Goal: Task Accomplishment & Management: Complete application form

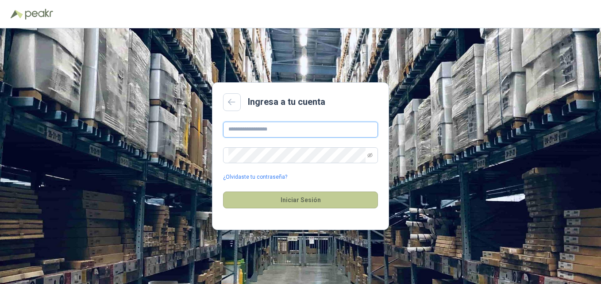
type input "**********"
click at [217, 202] on button "Iniciar Sesión" at bounding box center [300, 200] width 155 height 17
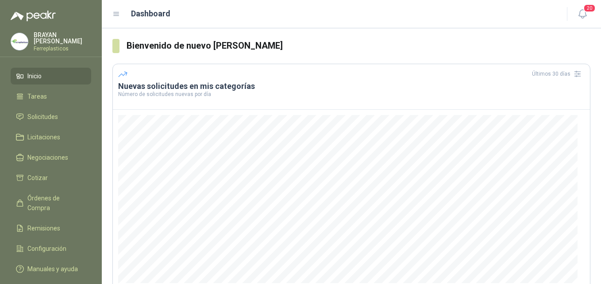
click at [52, 106] on ul "Inicio Tareas Solicitudes Licitaciones Negociaciones Cotizar Órdenes de Compra …" at bounding box center [51, 174] width 102 height 213
click at [49, 130] on link "Licitaciones" at bounding box center [51, 137] width 81 height 17
click at [60, 108] on link "Solicitudes" at bounding box center [51, 116] width 81 height 17
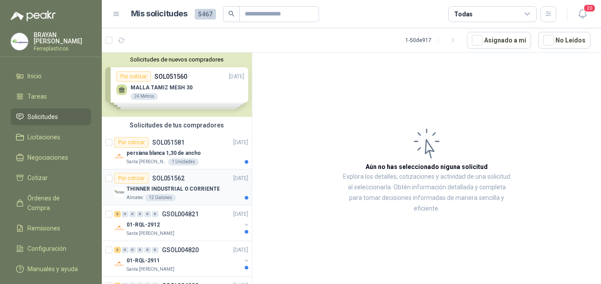
click at [157, 186] on p "THINNER INDUSTRIAL O CORRIENTE" at bounding box center [173, 189] width 93 height 8
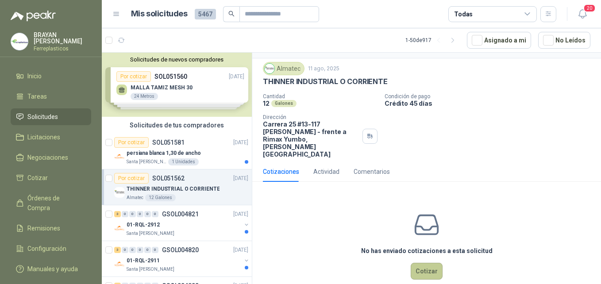
click at [217, 263] on button "Cotizar" at bounding box center [427, 271] width 32 height 17
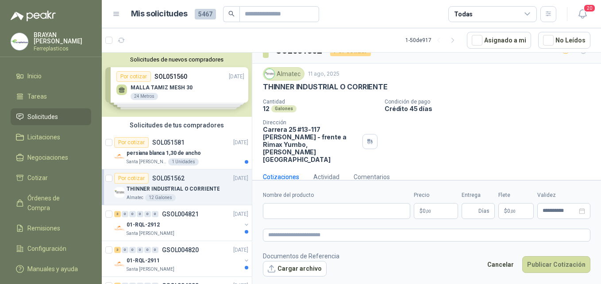
scroll to position [13, 0]
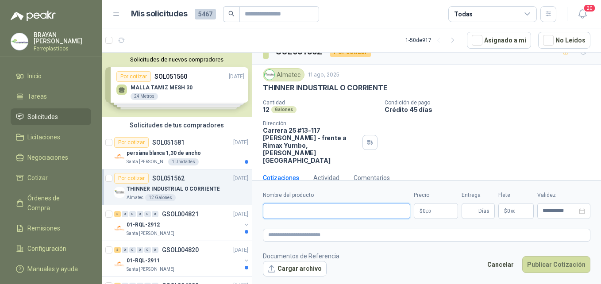
click at [217, 211] on input "Nombre del producto" at bounding box center [336, 211] width 147 height 16
type input "*"
type input "**********"
click at [217, 213] on p "$ 0 ,00" at bounding box center [436, 211] width 44 height 16
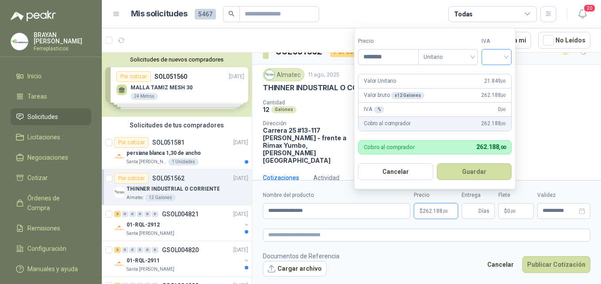
type input "********"
click at [217, 60] on input "search" at bounding box center [496, 56] width 19 height 13
click at [217, 73] on div "19%" at bounding box center [498, 75] width 16 height 10
drag, startPoint x: 466, startPoint y: 172, endPoint x: 464, endPoint y: 177, distance: 5.5
click at [217, 172] on button "Guardar" at bounding box center [476, 171] width 76 height 17
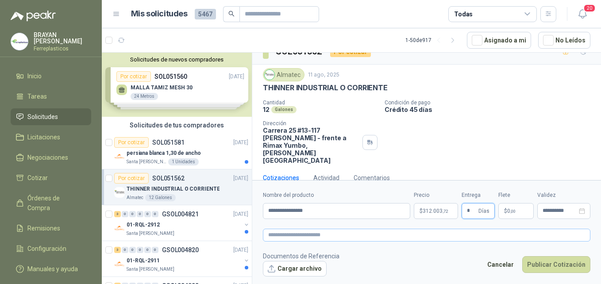
type input "*"
click at [217, 237] on textarea at bounding box center [426, 235] width 327 height 13
drag, startPoint x: 314, startPoint y: 211, endPoint x: 268, endPoint y: 206, distance: 45.8
click at [217, 206] on input "**********" at bounding box center [336, 211] width 147 height 16
drag, startPoint x: 321, startPoint y: 212, endPoint x: 262, endPoint y: 212, distance: 58.9
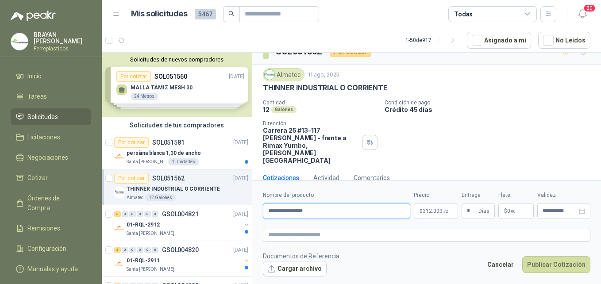
click at [217, 212] on form "**********" at bounding box center [426, 233] width 349 height 107
paste textarea "**********"
type textarea "**********"
click at [217, 215] on p "$ 312.003 ,72" at bounding box center [436, 211] width 44 height 16
click at [217, 134] on div "Cantidad 12 Galones Condición de pago Crédito 45 días Dirección Carrera 25 #13-…" at bounding box center [426, 132] width 327 height 65
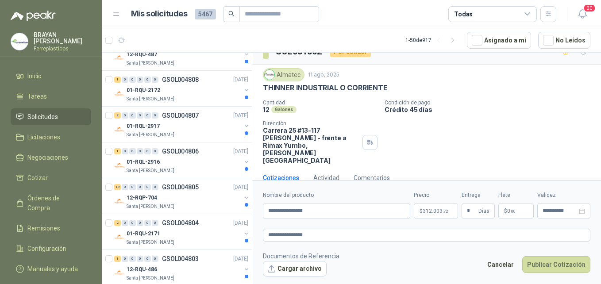
scroll to position [0, 0]
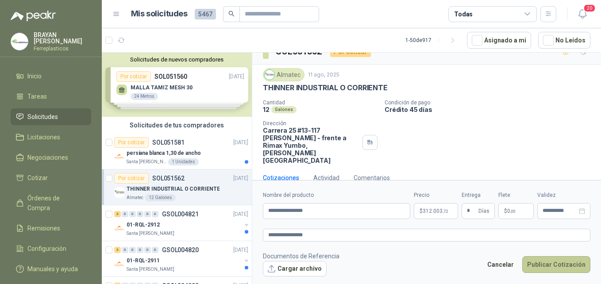
click at [217, 263] on button "Publicar Cotización" at bounding box center [556, 264] width 68 height 17
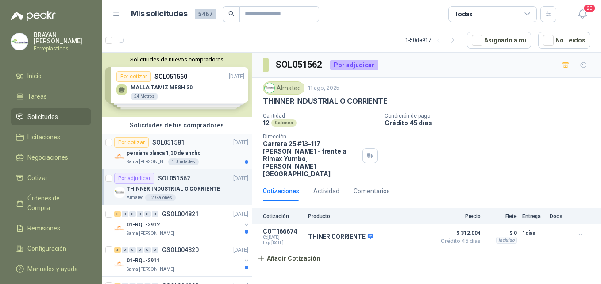
click at [156, 141] on p "SOL051581" at bounding box center [168, 142] width 32 height 6
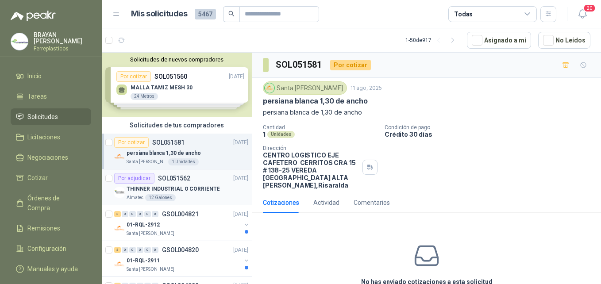
click at [139, 188] on p "THINNER INDUSTRIAL O CORRIENTE" at bounding box center [173, 189] width 93 height 8
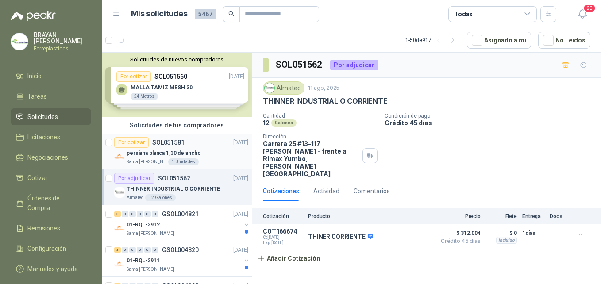
click at [182, 149] on p "persiana blanca 1,30 de ancho" at bounding box center [164, 153] width 74 height 8
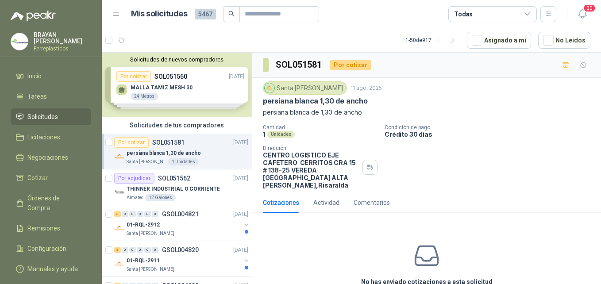
click at [151, 91] on div "Solicitudes de nuevos compradores Por cotizar SOL051560 [DATE] MALLA TAMIZ MESH…" at bounding box center [177, 85] width 150 height 64
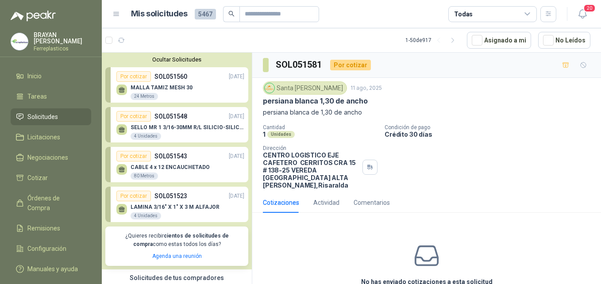
click at [182, 115] on p "SOL051548" at bounding box center [170, 117] width 33 height 10
click at [181, 79] on p "SOL051560" at bounding box center [170, 77] width 33 height 10
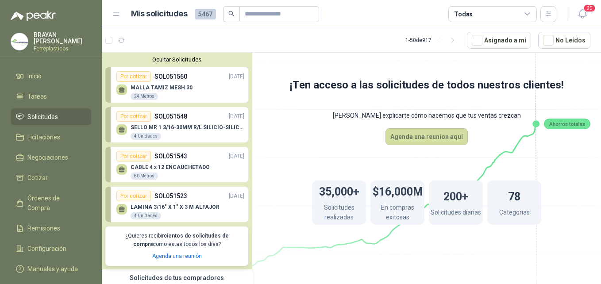
click at [131, 77] on div "Por cotizar" at bounding box center [133, 76] width 35 height 11
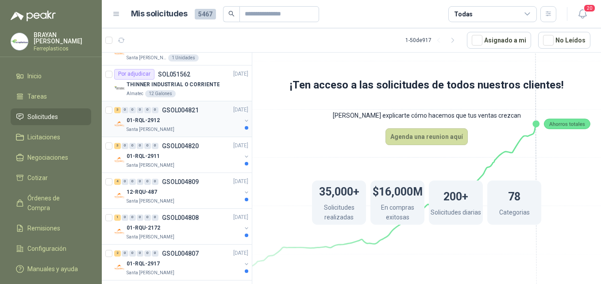
scroll to position [265, 0]
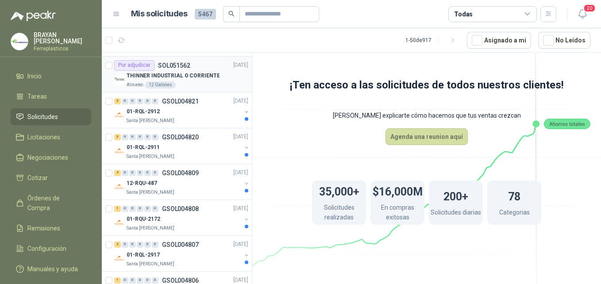
click at [179, 71] on div "THINNER INDUSTRIAL O CORRIENTE" at bounding box center [188, 76] width 122 height 11
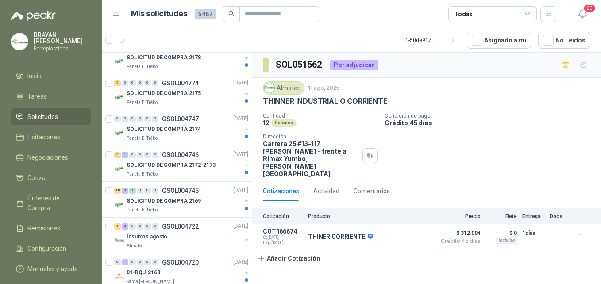
scroll to position [1150, 0]
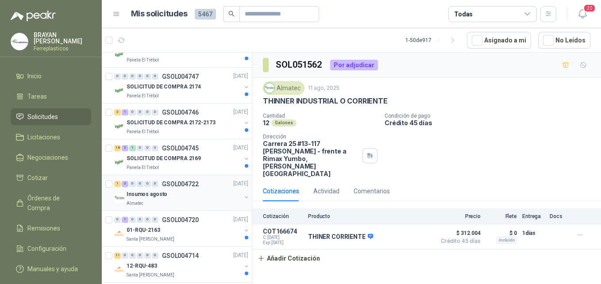
click at [177, 197] on div "Insumos agosto" at bounding box center [184, 194] width 115 height 11
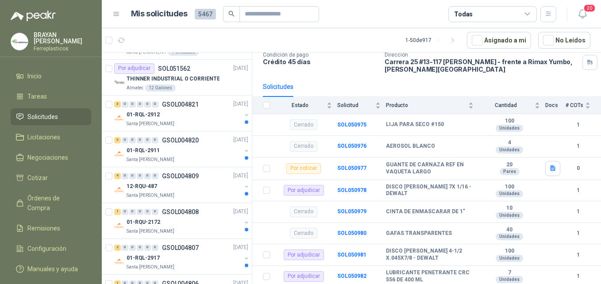
scroll to position [265, 0]
